Goal: Task Accomplishment & Management: Manage account settings

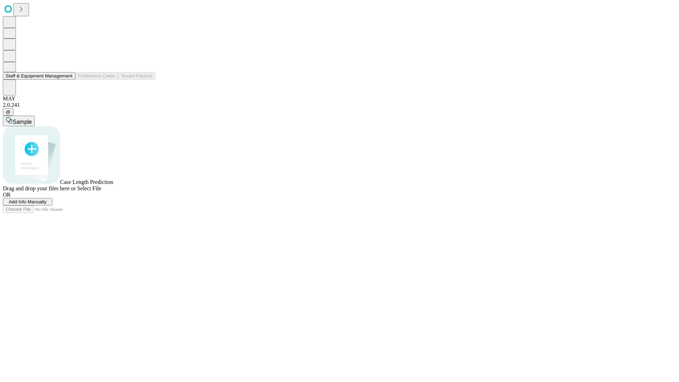
click at [68, 80] on button "Staff & Equipment Management" at bounding box center [39, 75] width 73 height 7
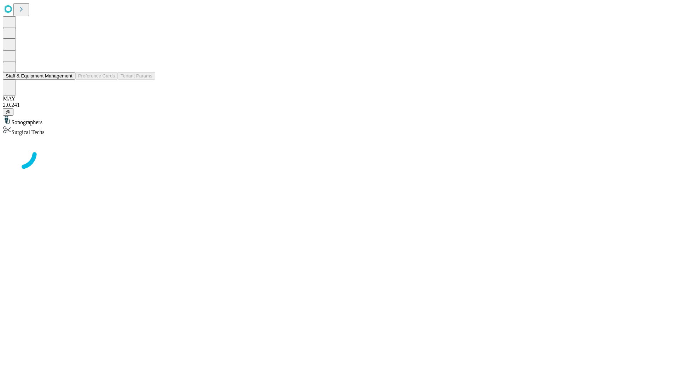
click at [68, 80] on button "Staff & Equipment Management" at bounding box center [39, 75] width 73 height 7
